Goal: Transaction & Acquisition: Purchase product/service

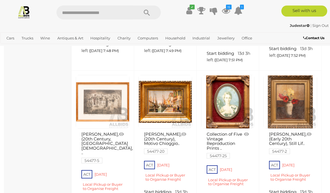
scroll to position [1520, 0]
click at [109, 107] on link at bounding box center [103, 102] width 54 height 54
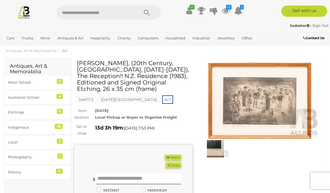
scroll to position [13, 0]
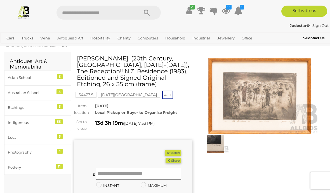
click at [178, 152] on button "Watch" at bounding box center [173, 153] width 16 height 6
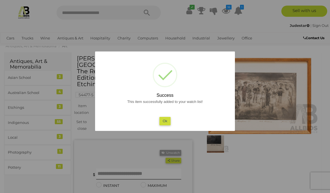
click at [167, 125] on button "Ok" at bounding box center [164, 121] width 11 height 8
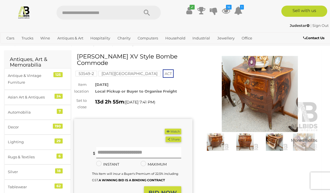
scroll to position [15, 0]
click at [218, 143] on img at bounding box center [215, 141] width 27 height 17
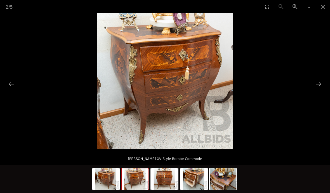
click at [318, 86] on button "Next slide" at bounding box center [319, 84] width 12 height 11
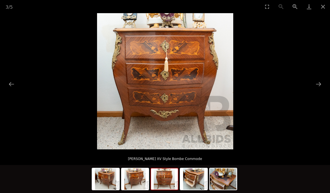
click at [318, 88] on button "Next slide" at bounding box center [319, 84] width 12 height 11
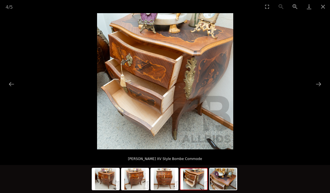
click at [319, 84] on button "Next slide" at bounding box center [319, 84] width 12 height 11
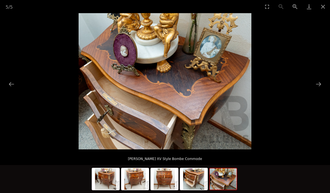
click at [317, 85] on button "Next slide" at bounding box center [319, 84] width 12 height 11
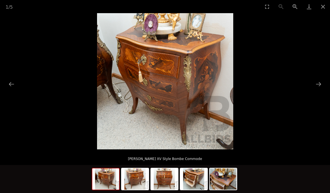
click at [320, 85] on button "Next slide" at bounding box center [319, 84] width 12 height 11
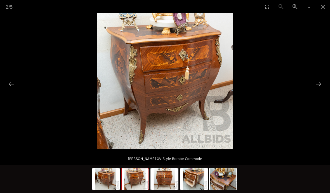
click at [320, 86] on button "Next slide" at bounding box center [319, 84] width 12 height 11
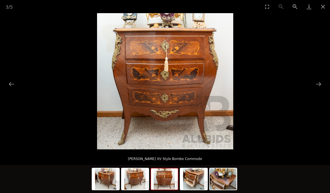
click at [326, 11] on button "Close gallery" at bounding box center [323, 6] width 14 height 13
